Goal: Find specific page/section: Find specific page/section

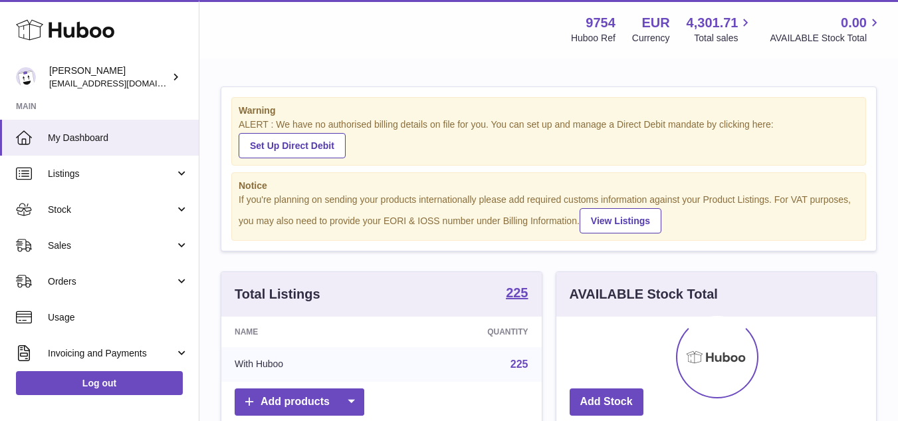
scroll to position [207, 320]
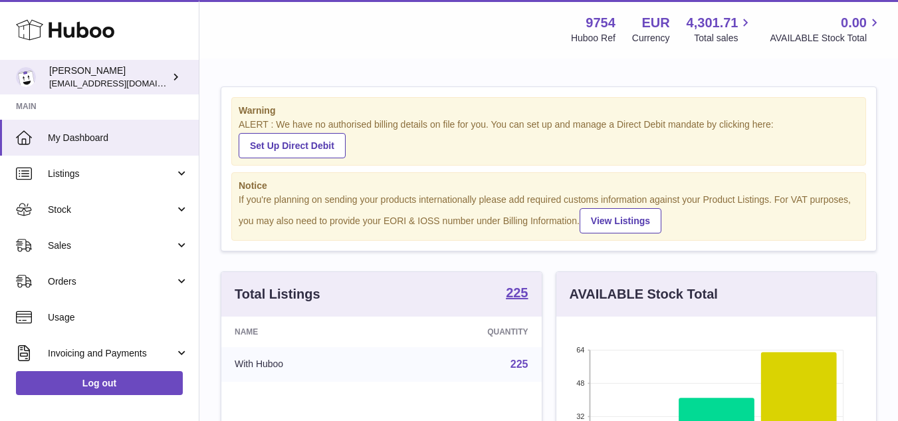
click at [96, 83] on span "[EMAIL_ADDRESS][DOMAIN_NAME]" at bounding box center [122, 83] width 146 height 11
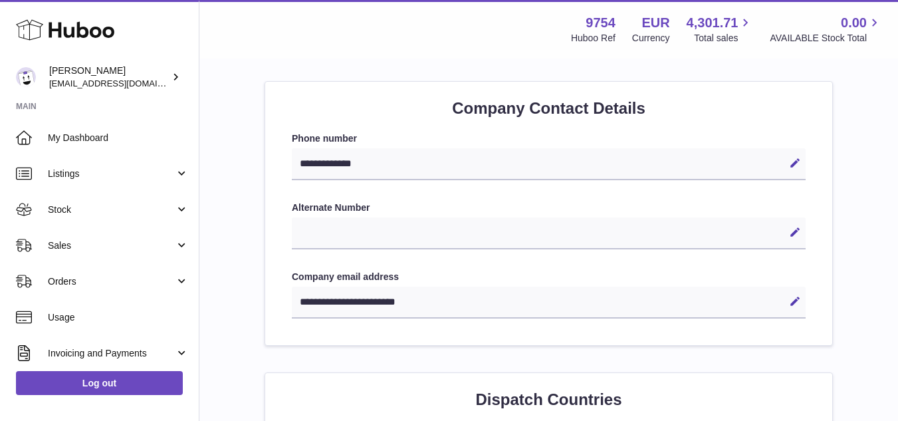
scroll to position [664, 0]
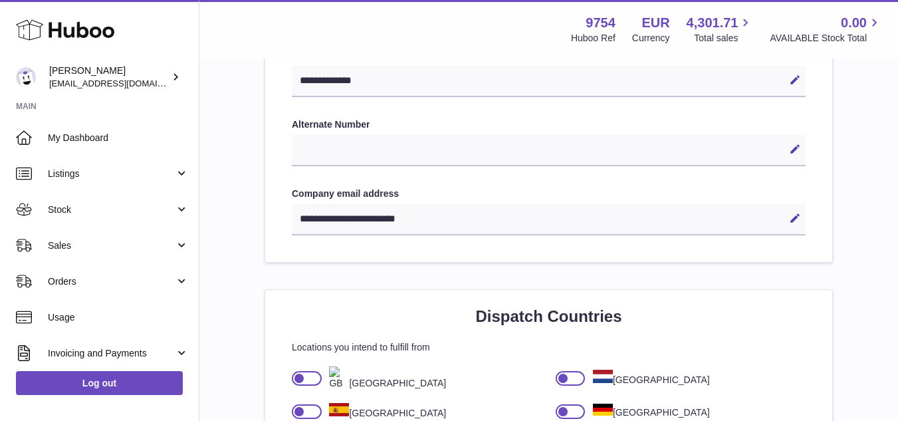
click at [369, 217] on div "**********" at bounding box center [549, 219] width 514 height 32
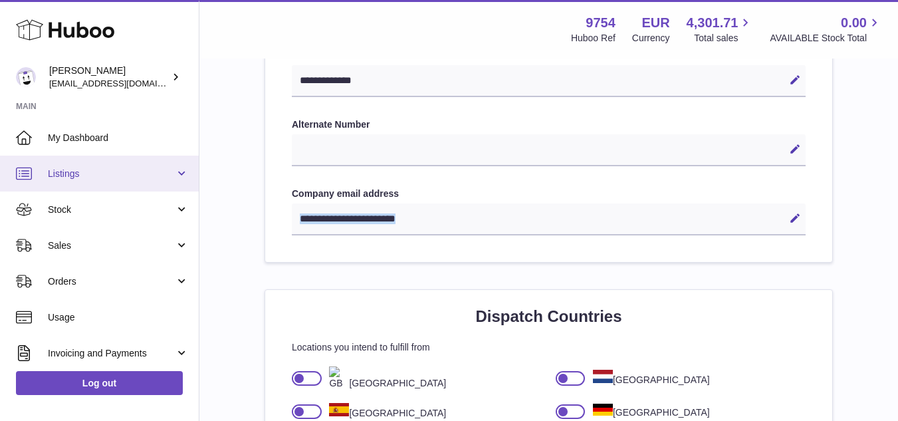
click at [88, 181] on link "Listings" at bounding box center [99, 173] width 199 height 36
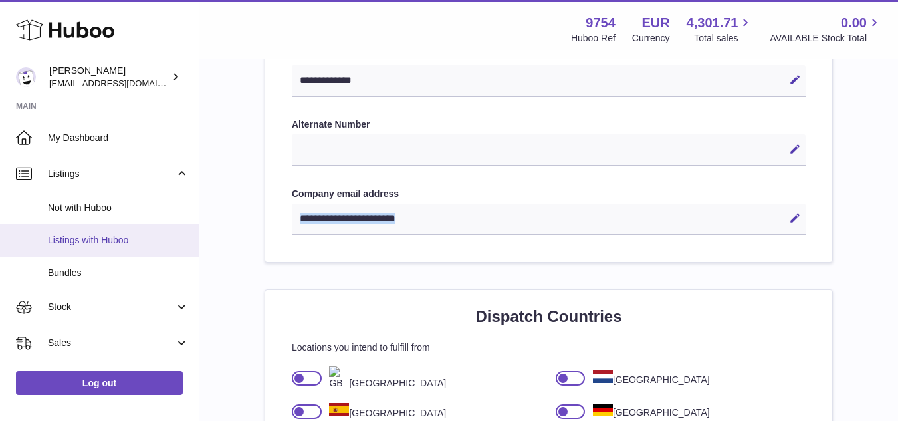
click at [74, 251] on link "Listings with Huboo" at bounding box center [99, 240] width 199 height 33
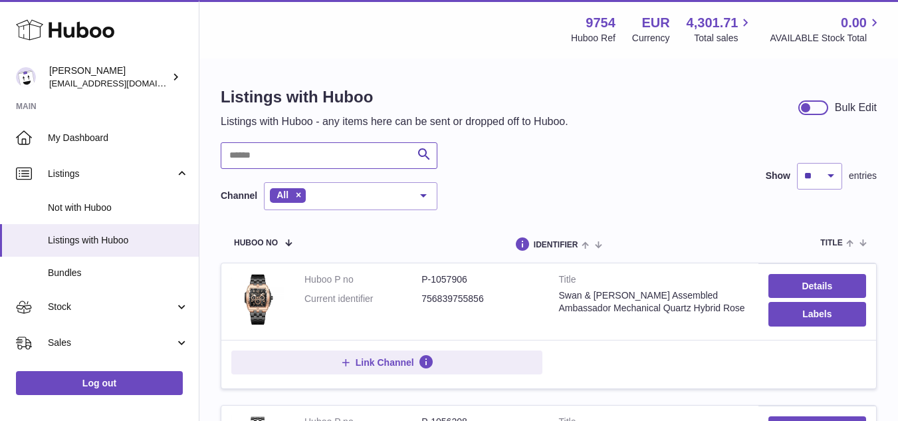
click at [327, 153] on input "text" at bounding box center [329, 155] width 217 height 27
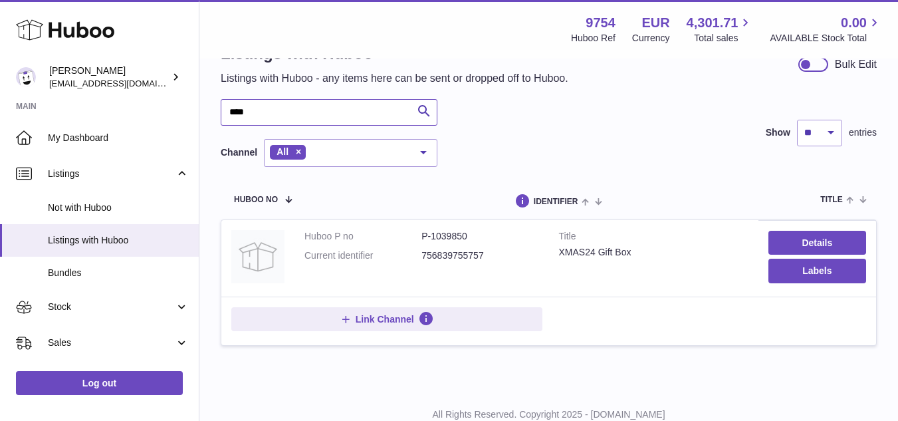
scroll to position [66, 0]
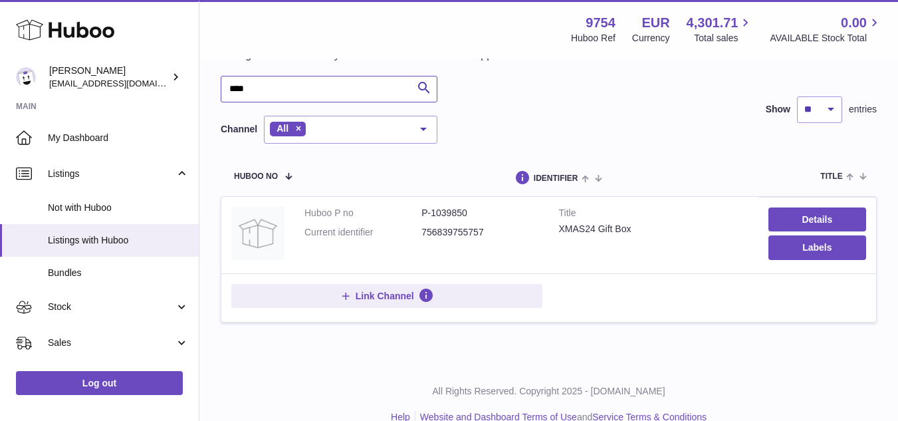
type input "****"
click at [452, 210] on dd "P-1039850" at bounding box center [479, 213] width 117 height 13
copy dd "1039850"
drag, startPoint x: 560, startPoint y: 231, endPoint x: 633, endPoint y: 231, distance: 72.4
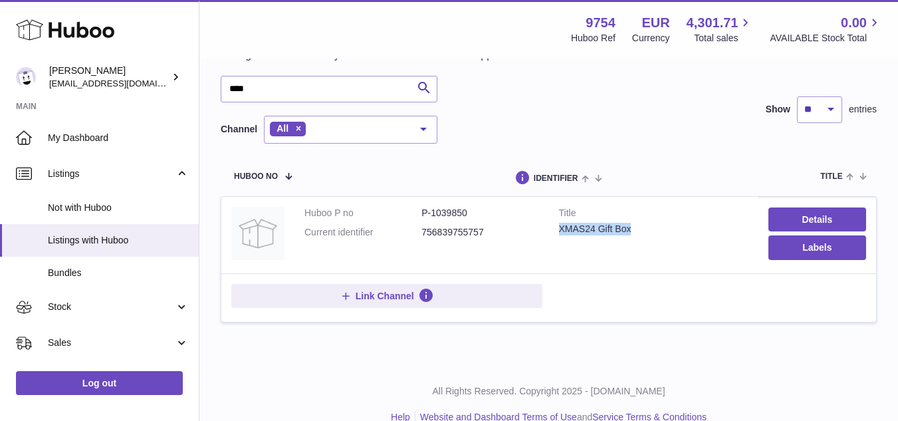
click at [633, 231] on div "XMAS24 Gift Box" at bounding box center [653, 229] width 189 height 13
copy div "XMAS24 Gift Box"
